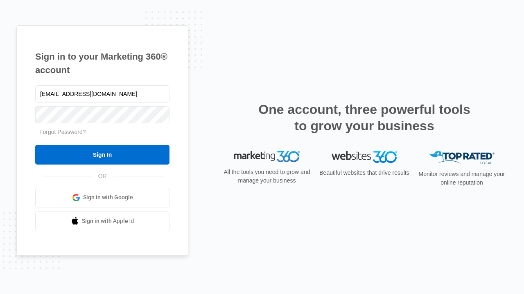
type input "[EMAIL_ADDRESS][DOMAIN_NAME]"
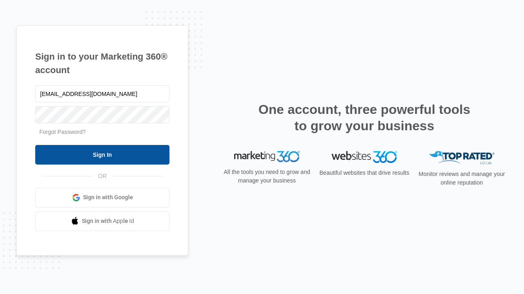
click at [102, 155] on input "Sign In" at bounding box center [102, 155] width 134 height 20
